Goal: Task Accomplishment & Management: Complete application form

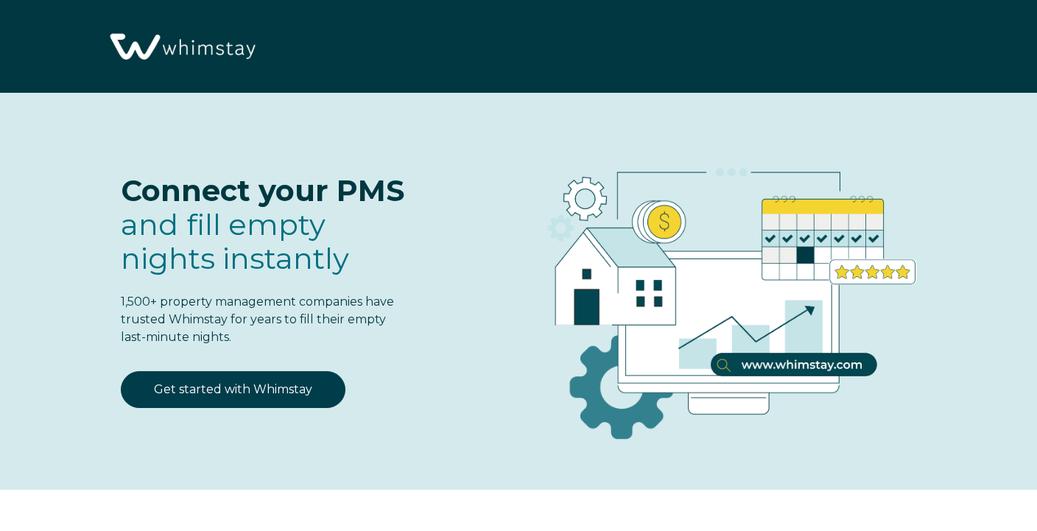
select select "US"
select select "Standard"
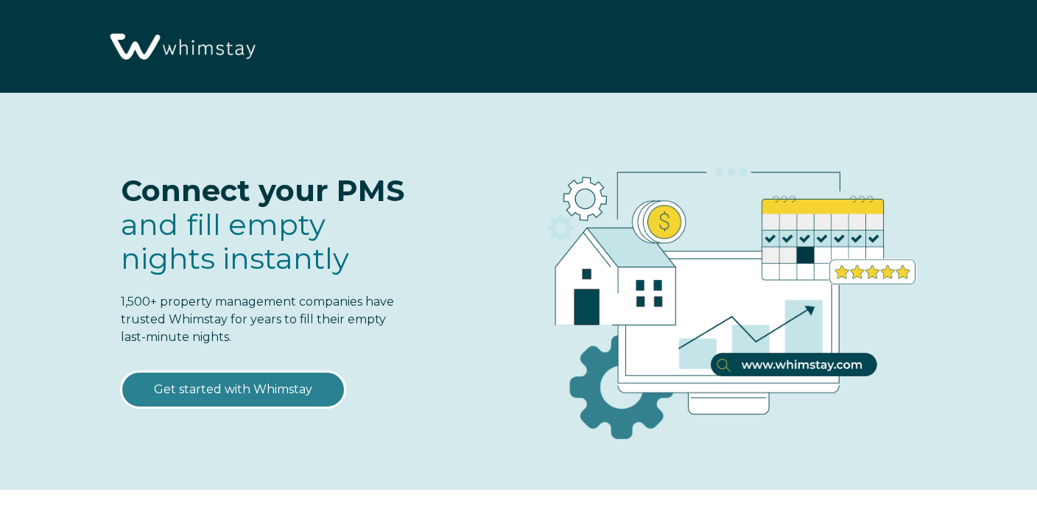
click at [205, 400] on link "Get started with Whimstay" at bounding box center [233, 389] width 225 height 37
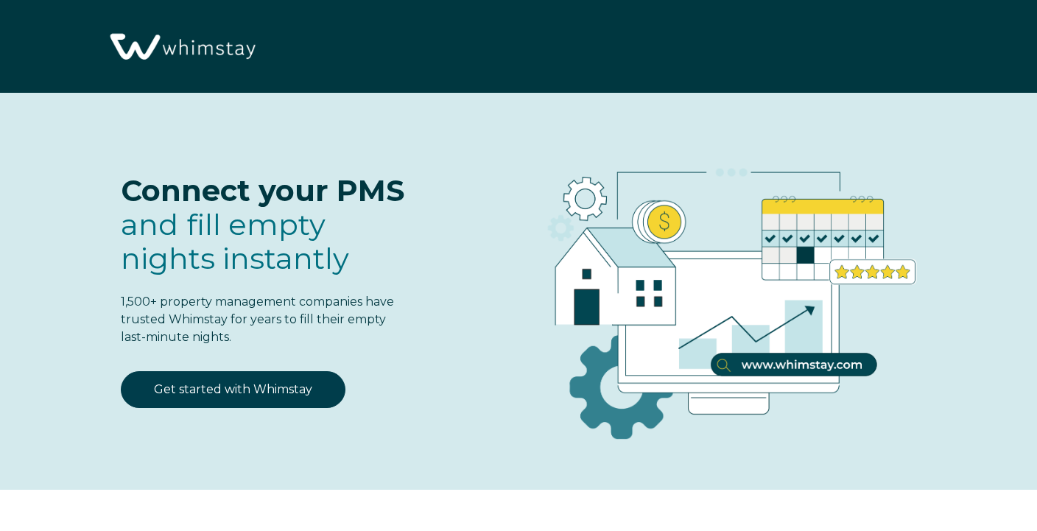
select select "US"
select select "Standard"
